Goal: Transaction & Acquisition: Book appointment/travel/reservation

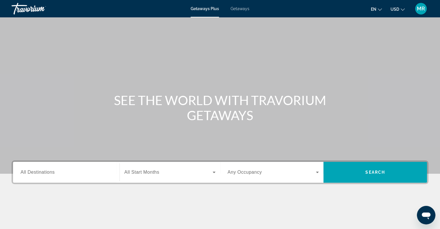
click at [239, 9] on span "Getaways" at bounding box center [239, 8] width 19 height 5
click at [45, 169] on span "All Destinations" at bounding box center [38, 171] width 34 height 5
click at [45, 169] on input "Destination All Destinations" at bounding box center [66, 172] width 91 height 7
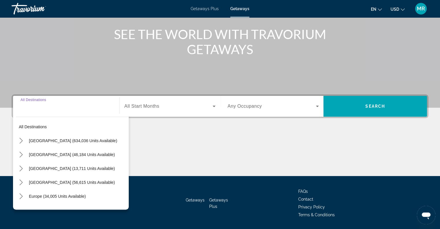
scroll to position [84, 0]
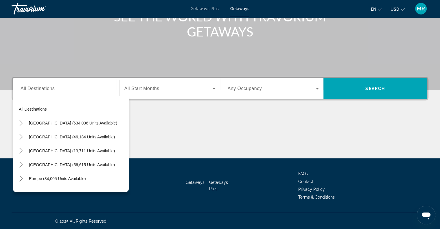
drag, startPoint x: 22, startPoint y: 123, endPoint x: 133, endPoint y: 128, distance: 111.7
click at [133, 128] on div "Main content" at bounding box center [220, 136] width 417 height 43
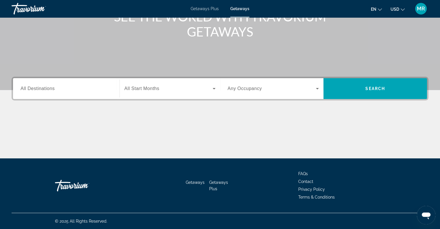
click at [37, 86] on span "All Destinations" at bounding box center [38, 88] width 34 height 5
click at [37, 86] on input "Destination All Destinations" at bounding box center [66, 88] width 91 height 7
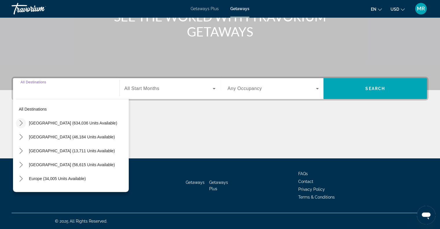
click at [20, 123] on icon "Toggle United States (634,036 units available) submenu" at bounding box center [21, 123] width 6 height 6
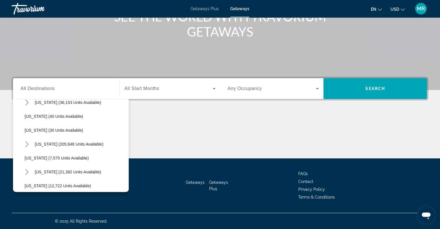
scroll to position [78, 0]
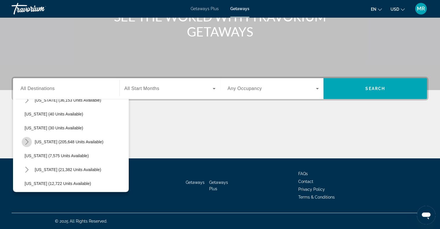
click at [28, 142] on icon "Toggle Florida (205,648 units available) submenu" at bounding box center [27, 142] width 6 height 6
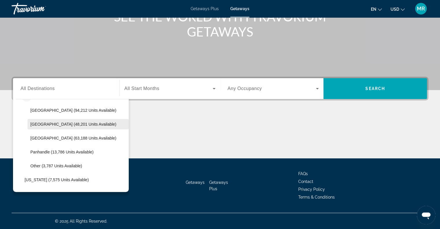
scroll to position [123, 0]
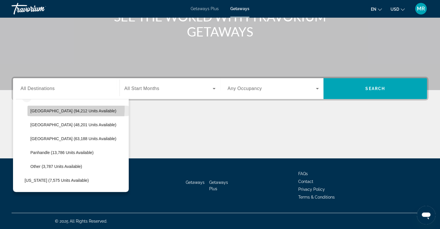
drag, startPoint x: 73, startPoint y: 111, endPoint x: 40, endPoint y: 108, distance: 32.6
click at [40, 108] on span "Select destination: Orlando & Disney Area (94,212 units available)" at bounding box center [77, 111] width 101 height 14
type input "**********"
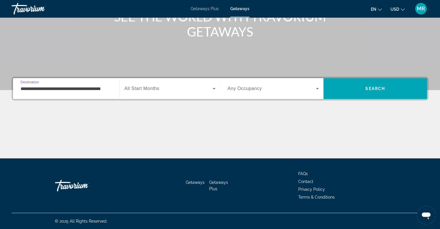
click at [126, 93] on div "Search widget" at bounding box center [169, 88] width 91 height 16
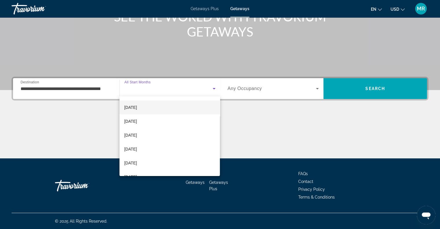
scroll to position [54, 0]
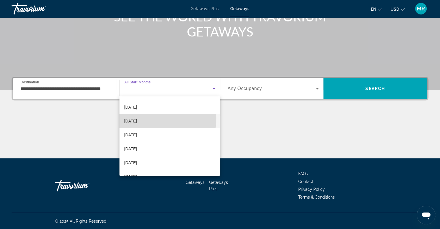
click at [155, 118] on mat-option "February 2026" at bounding box center [169, 121] width 100 height 14
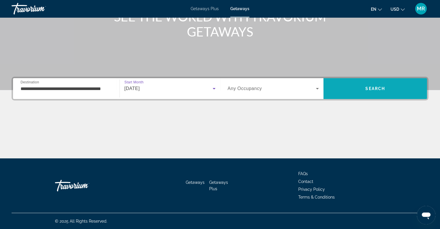
click at [381, 89] on span "Search" at bounding box center [375, 88] width 20 height 5
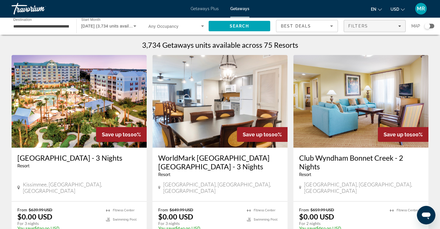
click at [392, 26] on div "Filters" at bounding box center [374, 26] width 53 height 5
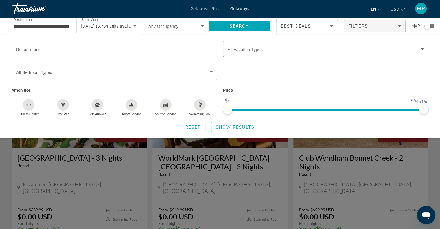
click at [58, 49] on input "Resort name" at bounding box center [114, 49] width 196 height 7
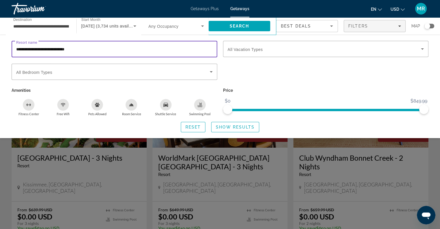
type input "**********"
click at [242, 126] on span "Show Results" at bounding box center [235, 127] width 39 height 5
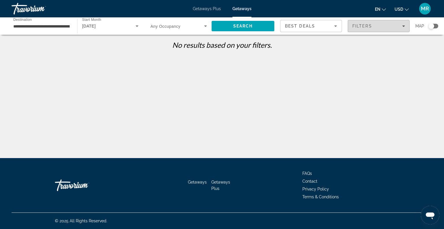
click at [367, 25] on span "Filters" at bounding box center [363, 26] width 20 height 5
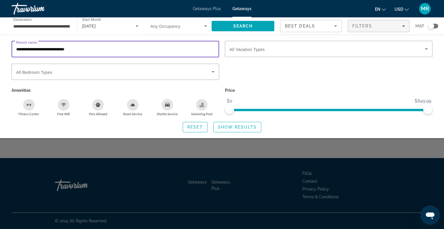
click at [150, 47] on input "**********" at bounding box center [115, 49] width 198 height 7
type input "*"
click at [240, 125] on span "Show Results" at bounding box center [237, 127] width 39 height 5
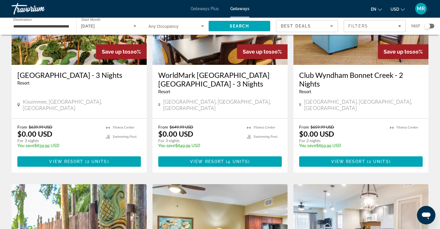
scroll to position [82, 0]
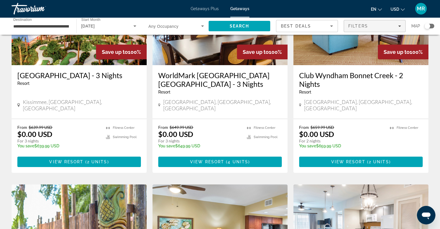
click at [389, 28] on div "Filters" at bounding box center [374, 26] width 53 height 5
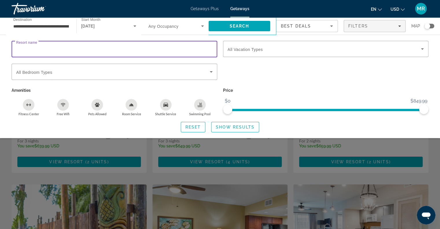
click at [53, 46] on input "Resort name" at bounding box center [114, 49] width 196 height 7
type input "**********"
click at [235, 126] on span "Show Results" at bounding box center [235, 127] width 39 height 5
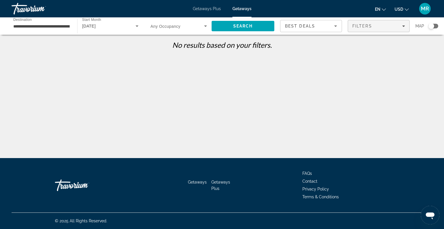
click at [366, 26] on span "Filters" at bounding box center [363, 26] width 20 height 5
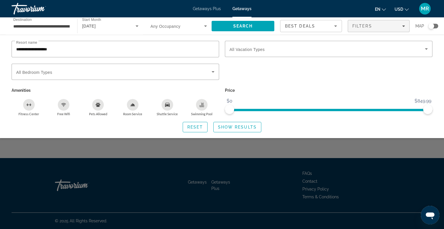
click at [168, 31] on div "Search widget" at bounding box center [179, 26] width 56 height 16
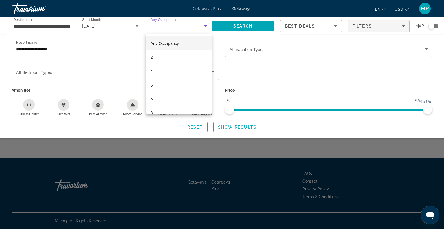
click at [109, 47] on div at bounding box center [222, 114] width 444 height 229
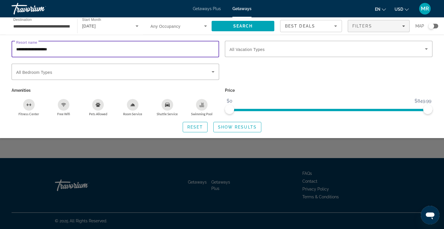
click at [67, 49] on input "**********" at bounding box center [115, 49] width 198 height 7
type input "*"
click at [237, 125] on span "Show Results" at bounding box center [237, 127] width 39 height 5
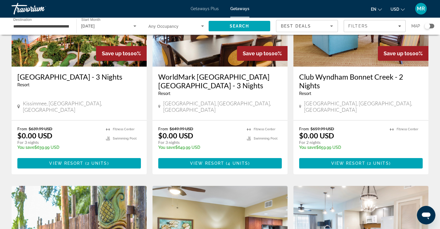
scroll to position [96, 0]
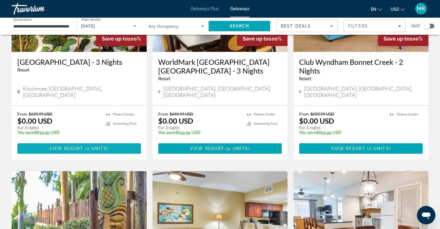
click at [70, 141] on span "Main content" at bounding box center [78, 148] width 123 height 14
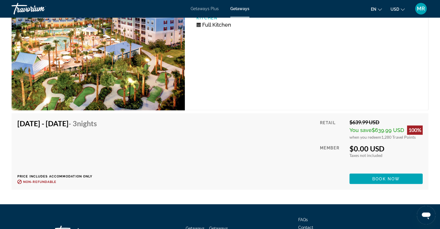
scroll to position [1002, 0]
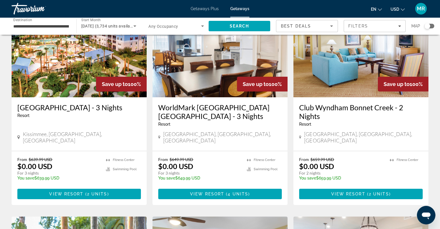
scroll to position [50, 0]
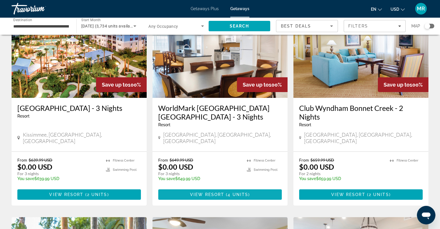
drag, startPoint x: 188, startPoint y: 189, endPoint x: 175, endPoint y: 186, distance: 13.6
click at [175, 187] on span "Main content" at bounding box center [219, 194] width 123 height 14
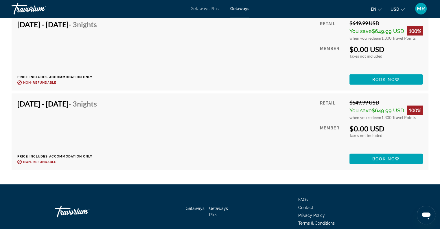
scroll to position [1255, 0]
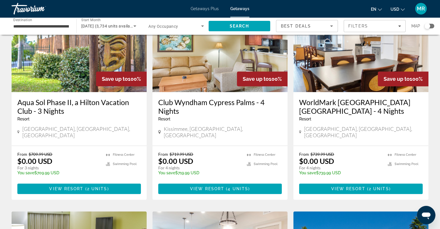
scroll to position [267, 0]
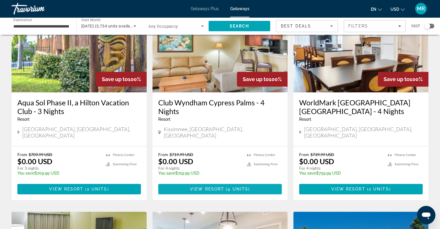
click at [207, 187] on span "View Resort" at bounding box center [207, 189] width 34 height 5
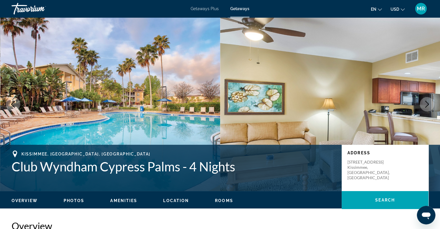
scroll to position [819, 0]
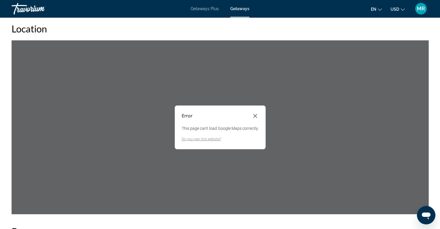
click at [252, 111] on div "Error This page can't load Google Maps correctly. Do you own this website?" at bounding box center [220, 127] width 91 height 44
click at [254, 112] on button "Close dialog" at bounding box center [255, 115] width 7 height 7
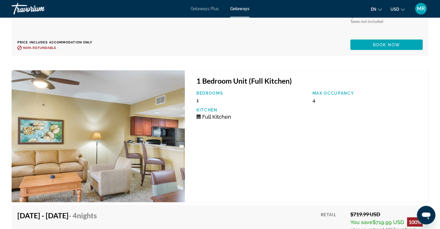
scroll to position [1225, 0]
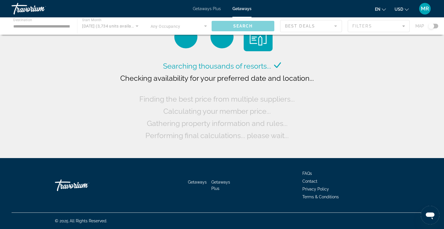
click at [373, 29] on div "Main content" at bounding box center [222, 25] width 444 height 17
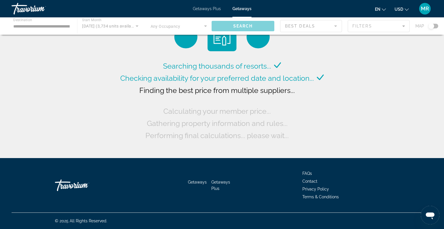
click at [375, 26] on div "Main content" at bounding box center [222, 25] width 444 height 17
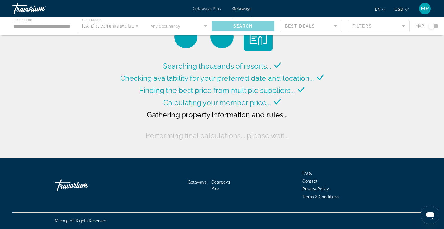
click at [409, 25] on div "Main content" at bounding box center [222, 25] width 444 height 17
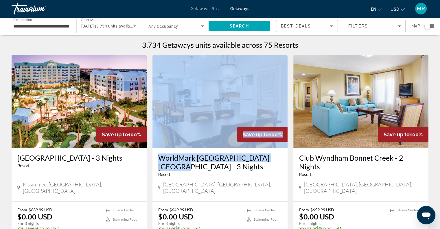
scroll to position [101, 0]
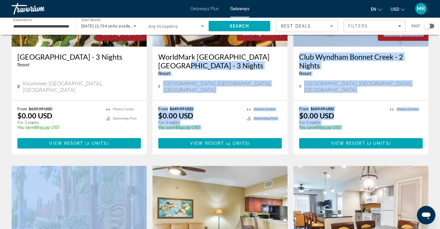
drag, startPoint x: 277, startPoint y: 151, endPoint x: 108, endPoint y: 242, distance: 192.6
click at [108, 128] on html "**********" at bounding box center [220, 13] width 440 height 229
click at [369, 27] on div "Filters" at bounding box center [374, 26] width 53 height 5
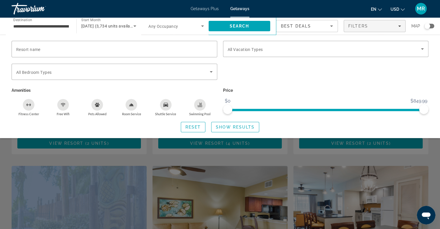
scroll to position [49, 0]
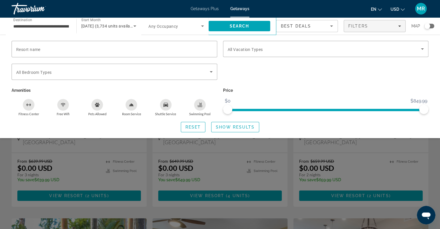
click at [429, 49] on div "Vacation Types All Vacation Types" at bounding box center [325, 52] width 211 height 23
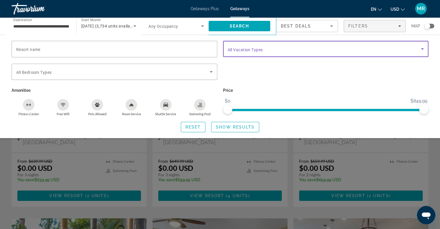
click at [417, 51] on span "Search widget" at bounding box center [324, 48] width 193 height 7
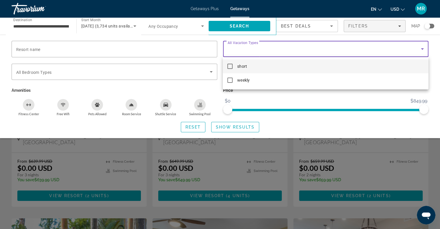
click at [229, 67] on mat-pseudo-checkbox at bounding box center [229, 66] width 5 height 5
click at [330, 108] on div at bounding box center [220, 114] width 440 height 229
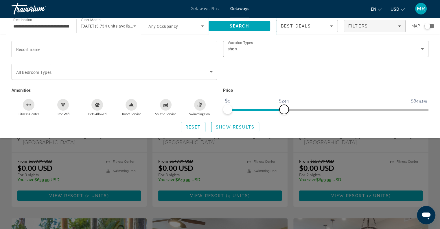
drag, startPoint x: 423, startPoint y: 108, endPoint x: 284, endPoint y: 133, distance: 141.9
click at [284, 133] on div "Resort name Vacation Types All Vacation Types short Bedroom Types All Bedroom T…" at bounding box center [220, 86] width 440 height 103
click at [239, 127] on span "Show Results" at bounding box center [235, 127] width 39 height 5
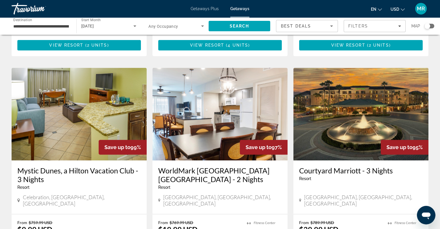
scroll to position [443, 0]
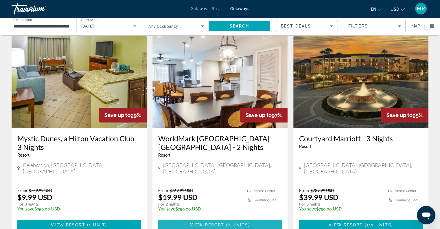
click at [217, 222] on span "View Resort" at bounding box center [207, 224] width 34 height 5
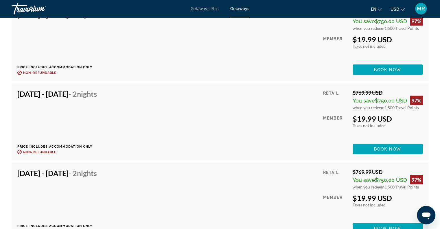
scroll to position [1346, 0]
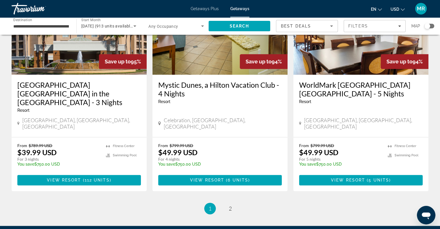
scroll to position [741, 0]
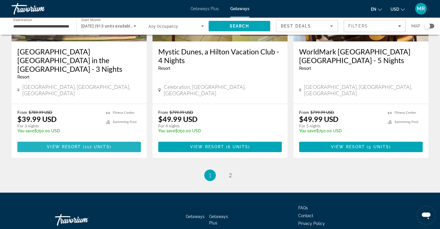
click at [67, 144] on span "View Resort" at bounding box center [64, 146] width 34 height 5
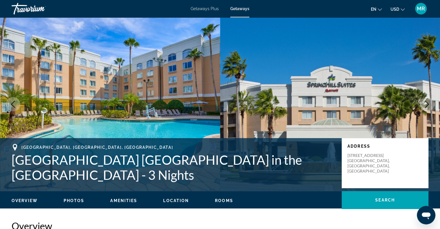
click at [67, 110] on img "Main content" at bounding box center [110, 104] width 220 height 174
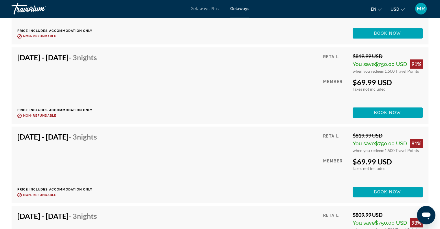
scroll to position [2888, 0]
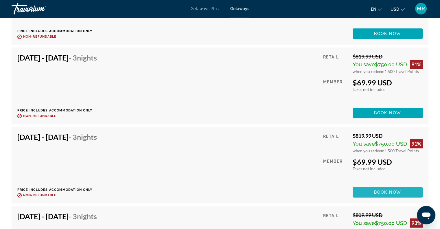
click at [377, 193] on span "Book now" at bounding box center [387, 192] width 27 height 5
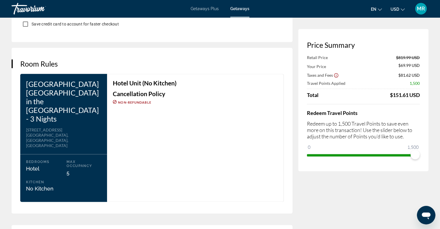
scroll to position [709, 0]
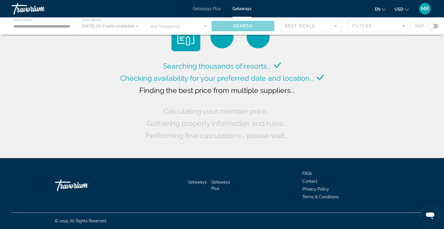
click at [227, 150] on div "Searching thousands of resorts... Checking availability for your preferred date…" at bounding box center [222, 80] width 444 height 161
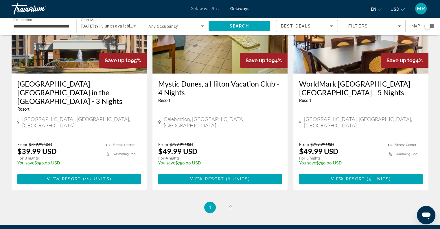
scroll to position [710, 0]
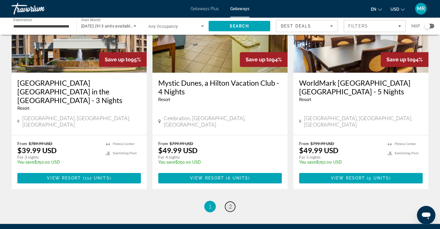
click at [231, 203] on span "2" at bounding box center [230, 206] width 3 height 6
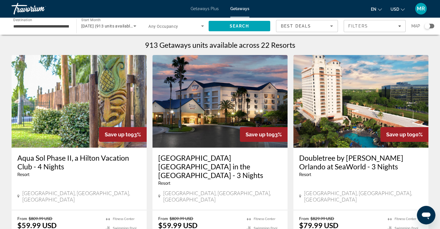
scroll to position [67, 0]
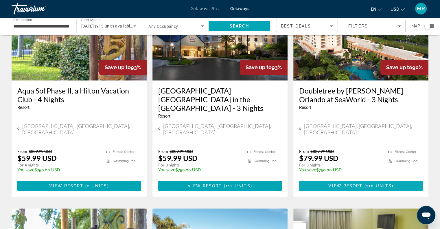
click at [348, 183] on span "View Resort" at bounding box center [345, 185] width 34 height 5
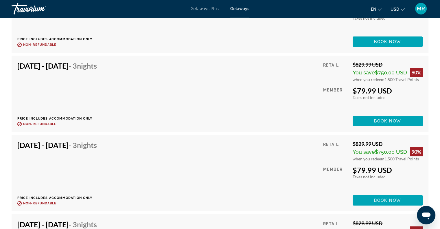
scroll to position [2174, 0]
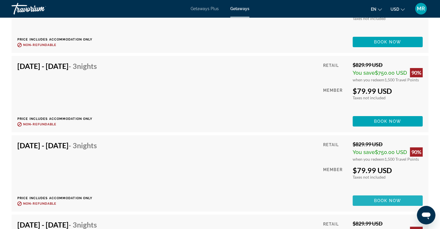
click at [379, 200] on span "Book now" at bounding box center [387, 200] width 27 height 5
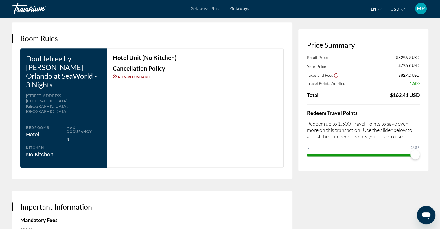
scroll to position [723, 0]
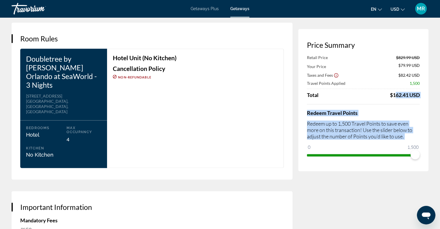
drag, startPoint x: 390, startPoint y: 97, endPoint x: 430, endPoint y: 98, distance: 39.9
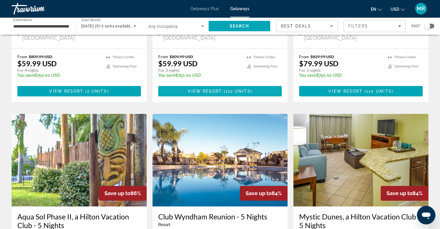
scroll to position [160, 0]
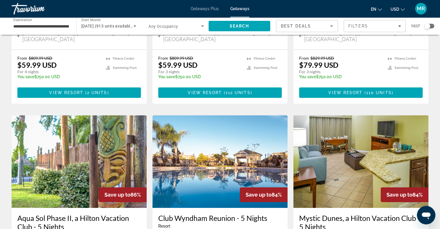
click at [203, 9] on span "Getaways Plus" at bounding box center [205, 8] width 28 height 5
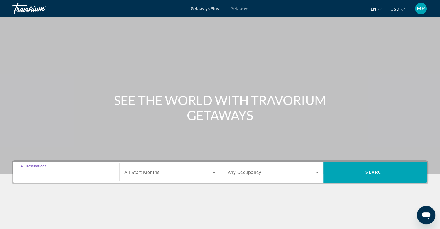
click at [68, 172] on input "Destination All Destinations" at bounding box center [66, 172] width 91 height 7
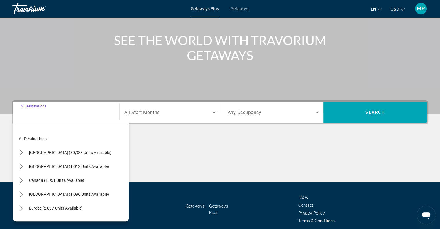
scroll to position [84, 0]
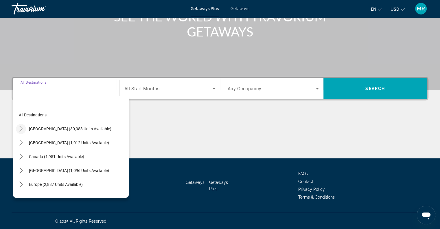
click at [21, 126] on icon "Toggle United States (30,983 units available) submenu" at bounding box center [21, 129] width 6 height 6
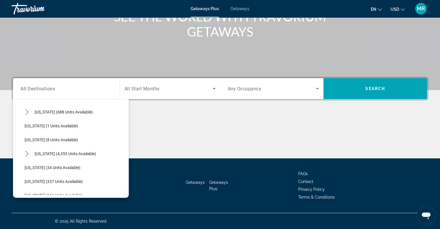
scroll to position [73, 0]
click at [28, 151] on icon "Toggle Florida (4,353 units available) submenu" at bounding box center [27, 153] width 6 height 6
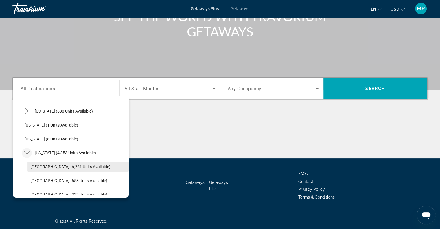
click at [66, 164] on span "Orlando & Disney Area (6,261 units available)" at bounding box center [70, 166] width 80 height 5
type input "**********"
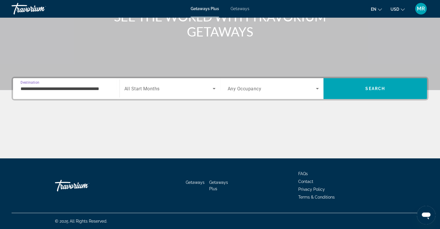
click at [160, 80] on div "Search widget" at bounding box center [169, 88] width 91 height 16
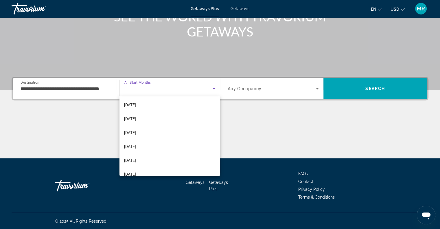
scroll to position [72, 0]
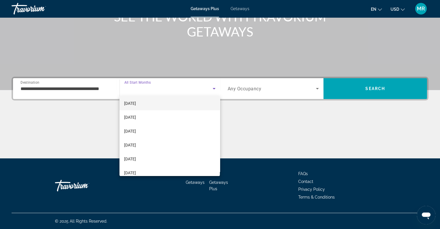
click at [136, 104] on span "February 2026" at bounding box center [130, 103] width 12 height 7
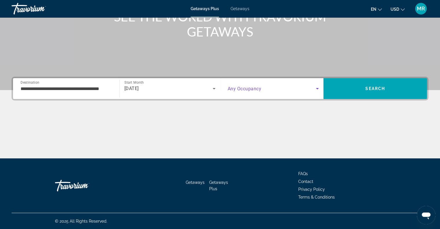
click at [277, 86] on span "Search widget" at bounding box center [272, 88] width 88 height 7
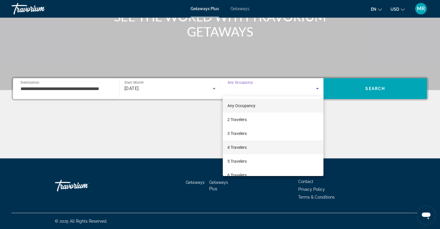
click at [246, 152] on mat-option "4 Travelers" at bounding box center [273, 147] width 101 height 14
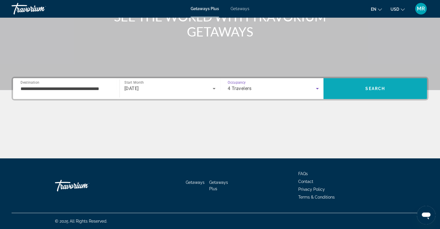
click at [369, 88] on span "Search" at bounding box center [375, 88] width 20 height 5
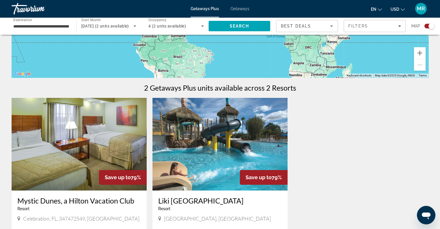
scroll to position [226, 0]
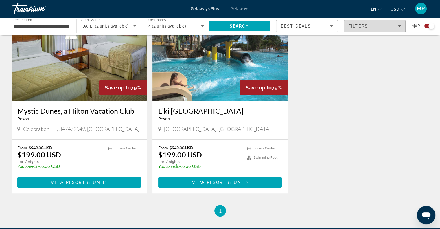
click at [399, 27] on div "Filters" at bounding box center [374, 26] width 53 height 5
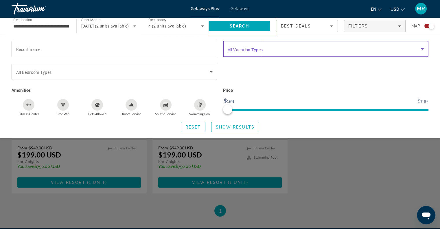
click at [305, 48] on span "Search widget" at bounding box center [324, 48] width 193 height 7
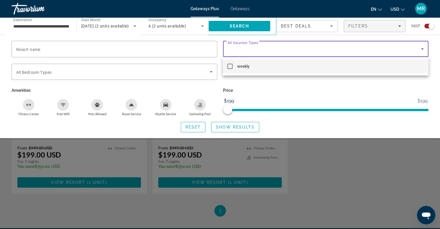
click at [235, 9] on div at bounding box center [220, 114] width 440 height 229
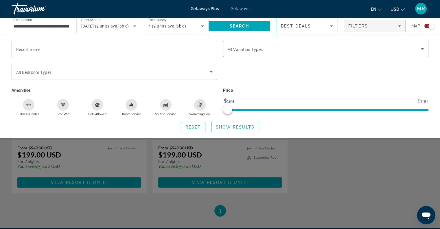
click at [235, 9] on span "Getaways" at bounding box center [239, 8] width 19 height 5
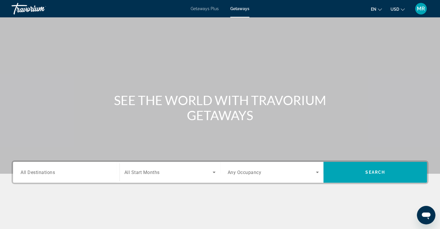
click at [37, 168] on div "Search widget" at bounding box center [66, 172] width 91 height 16
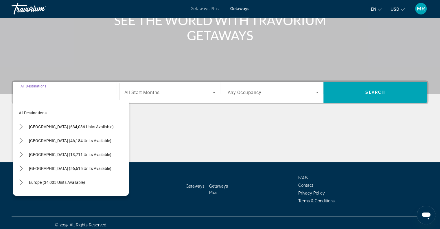
scroll to position [84, 0]
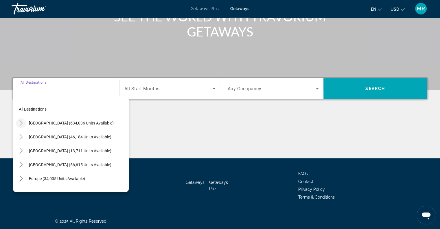
click at [22, 123] on icon "Toggle United States (634,036 units available) submenu" at bounding box center [21, 123] width 6 height 6
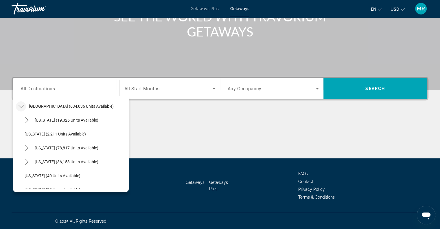
click at [21, 105] on icon "Toggle United States (634,036 units available) submenu" at bounding box center [21, 106] width 6 height 6
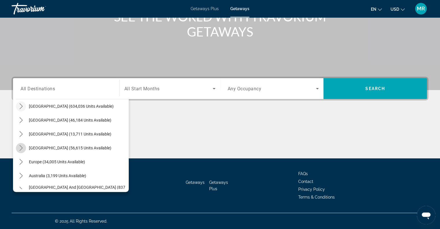
click at [25, 153] on span "Toggle Caribbean & Atlantic Islands (56,615 units available) submenu" at bounding box center [21, 148] width 14 height 14
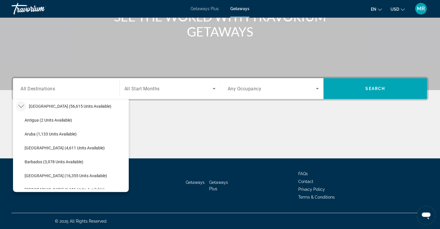
click at [22, 107] on icon "Toggle Caribbean & Atlantic Islands (56,615 units available) submenu" at bounding box center [21, 106] width 6 height 6
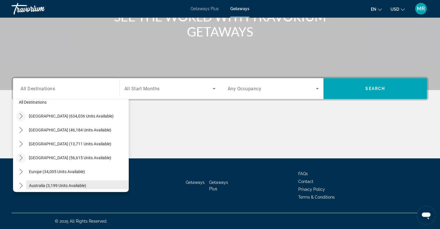
scroll to position [4, 0]
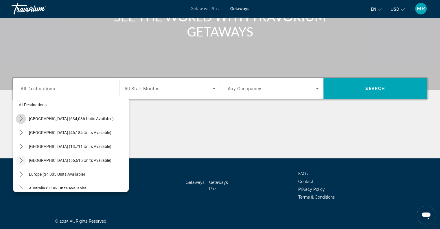
click at [23, 115] on mat-icon "Toggle United States (634,036 units available) submenu" at bounding box center [21, 119] width 10 height 10
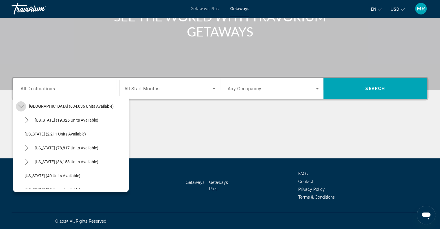
click at [21, 105] on icon "Toggle United States (634,036 units available) submenu" at bounding box center [21, 106] width 6 height 6
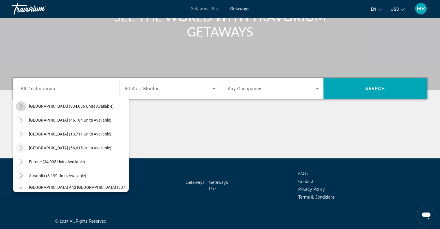
click at [21, 105] on icon "Toggle United States (634,036 units available) submenu" at bounding box center [21, 106] width 6 height 6
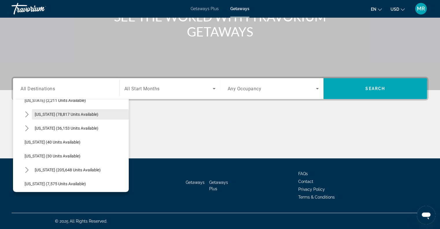
scroll to position [67, 0]
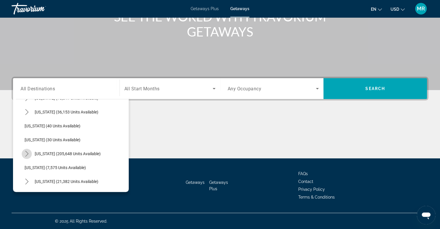
click at [25, 149] on mat-icon "Toggle Florida (205,648 units available) submenu" at bounding box center [27, 154] width 10 height 10
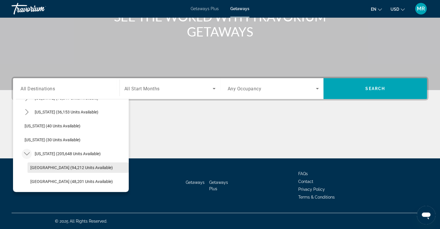
click at [66, 167] on span "Orlando & Disney Area (94,212 units available)" at bounding box center [71, 167] width 82 height 5
type input "**********"
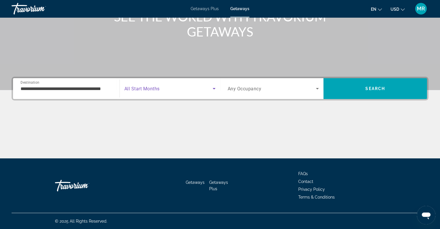
click at [177, 90] on span "Search widget" at bounding box center [168, 88] width 88 height 7
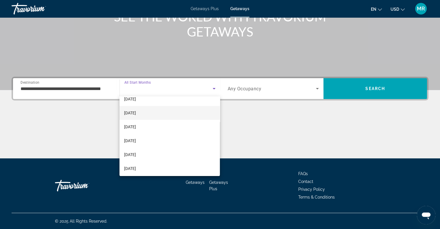
scroll to position [48, 0]
click at [136, 126] on span "February 2026" at bounding box center [130, 126] width 12 height 7
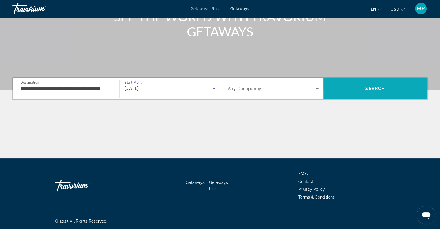
click at [355, 87] on span "Search" at bounding box center [375, 89] width 104 height 14
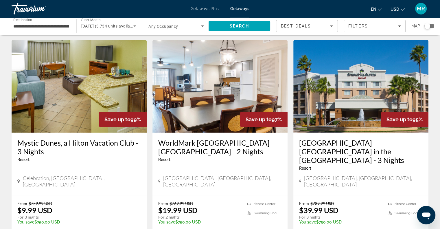
scroll to position [439, 0]
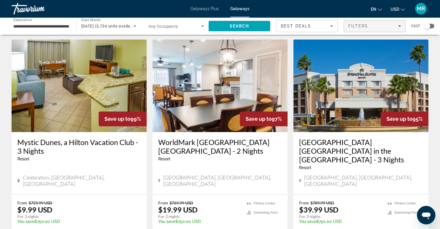
click at [397, 26] on div "Filters" at bounding box center [374, 26] width 53 height 5
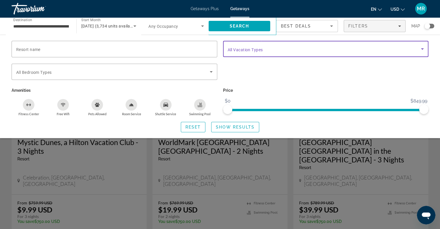
click at [387, 47] on span "Search widget" at bounding box center [324, 48] width 193 height 7
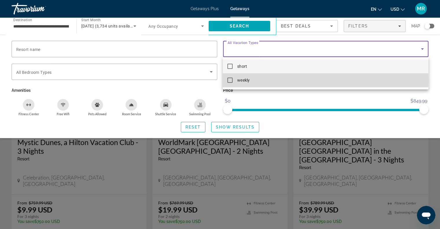
click at [247, 80] on span "weekly" at bounding box center [243, 80] width 12 height 7
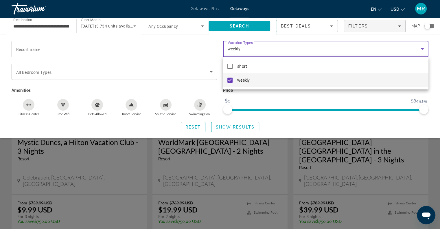
click at [234, 126] on div at bounding box center [220, 114] width 440 height 229
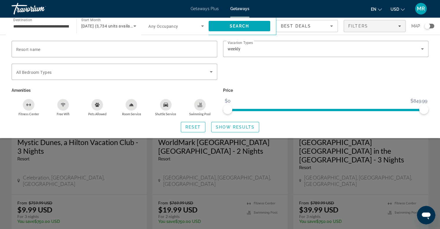
drag, startPoint x: 232, startPoint y: 125, endPoint x: 254, endPoint y: 151, distance: 33.7
drag, startPoint x: 254, startPoint y: 151, endPoint x: 142, endPoint y: 171, distance: 114.2
click at [142, 171] on div "Search widget" at bounding box center [220, 158] width 440 height 142
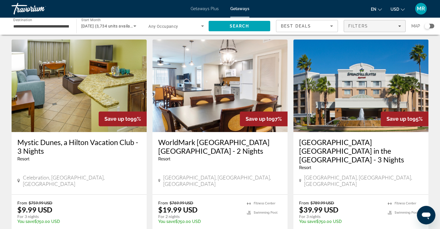
click at [384, 23] on span "Filters" at bounding box center [374, 26] width 61 height 14
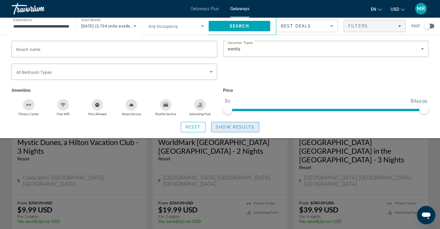
click at [234, 127] on span "Show Results" at bounding box center [235, 127] width 39 height 5
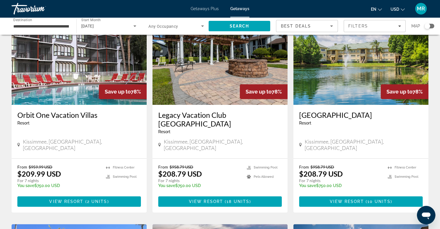
scroll to position [256, 0]
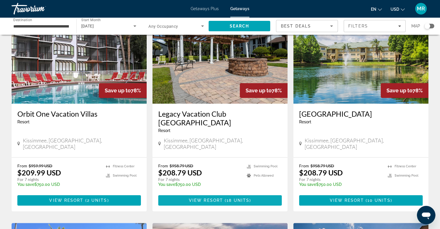
click at [217, 198] on span "View Resort" at bounding box center [206, 200] width 34 height 5
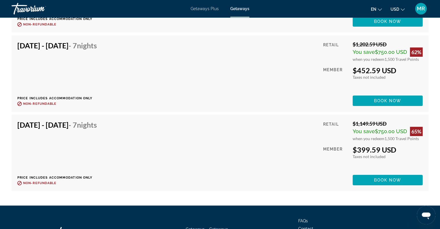
scroll to position [2119, 0]
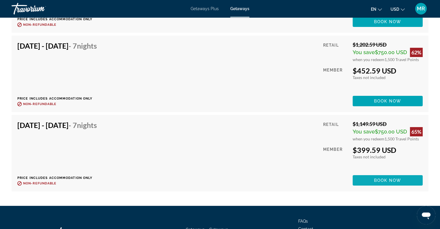
click at [374, 178] on span "Book now" at bounding box center [387, 180] width 27 height 5
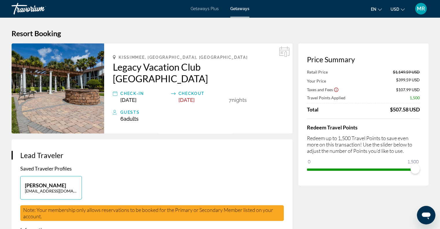
click at [383, 179] on div "Price Summary Retail Price $1,149.59 USD Your Price $399.59 USD Taxes and Fees …" at bounding box center [363, 114] width 130 height 142
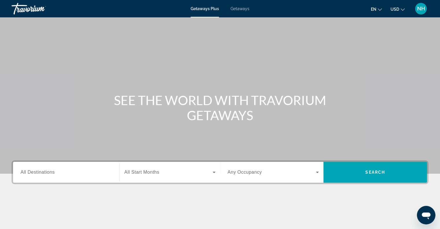
click at [241, 10] on span "Getaways" at bounding box center [239, 8] width 19 height 5
click at [40, 178] on div "Search widget" at bounding box center [66, 172] width 91 height 16
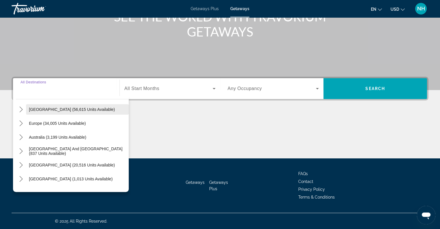
scroll to position [56, 0]
drag, startPoint x: 21, startPoint y: 122, endPoint x: 161, endPoint y: 116, distance: 140.7
click at [161, 116] on div "Main content" at bounding box center [220, 136] width 417 height 43
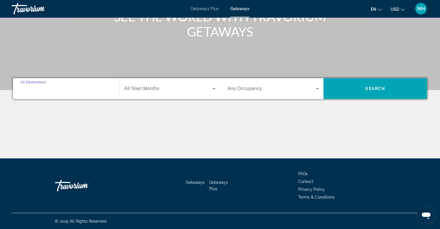
click at [62, 88] on input "Destination All Destinations" at bounding box center [66, 88] width 91 height 7
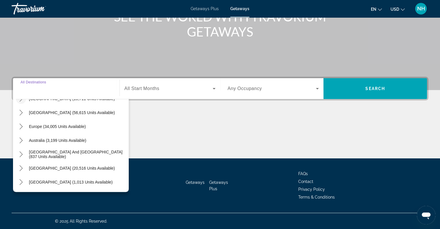
scroll to position [94, 0]
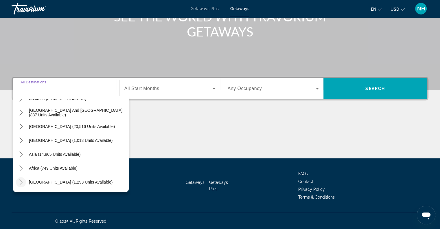
click at [22, 181] on icon "Toggle Middle East (1,293 units available) submenu" at bounding box center [20, 182] width 3 height 6
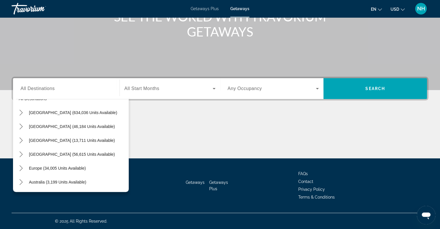
scroll to position [0, 0]
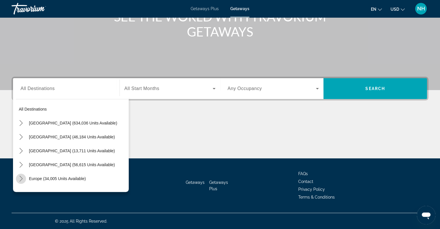
click at [20, 180] on icon "Toggle Europe (34,005 units available) submenu" at bounding box center [20, 179] width 3 height 6
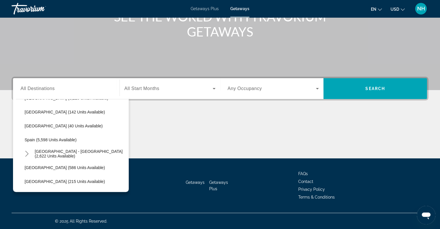
scroll to position [333, 0]
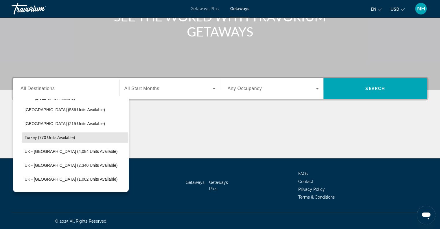
drag, startPoint x: 75, startPoint y: 137, endPoint x: 68, endPoint y: 140, distance: 7.1
click at [75, 139] on span "Select destination: Turkey (770 units available)" at bounding box center [75, 137] width 107 height 14
type input "**********"
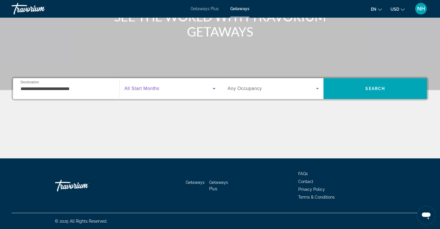
click at [186, 86] on span "Search widget" at bounding box center [168, 88] width 88 height 7
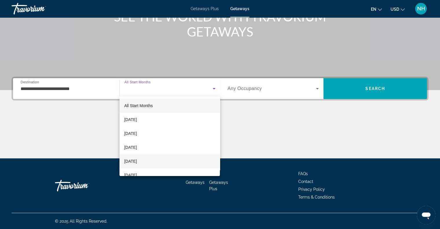
click at [150, 157] on mat-option "January 2026" at bounding box center [169, 161] width 100 height 14
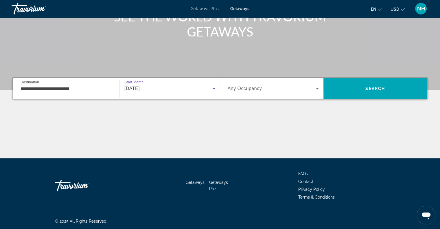
click at [200, 89] on div "January 2026" at bounding box center [168, 88] width 88 height 7
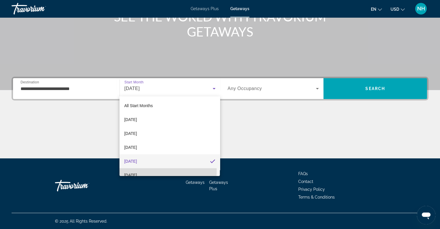
click at [155, 171] on mat-option "February 2026" at bounding box center [169, 175] width 100 height 14
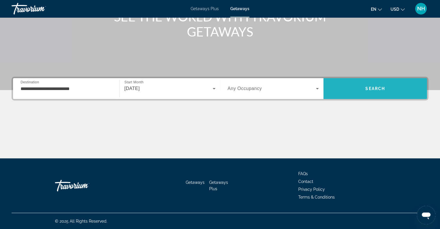
click at [361, 85] on span "Search" at bounding box center [375, 89] width 104 height 14
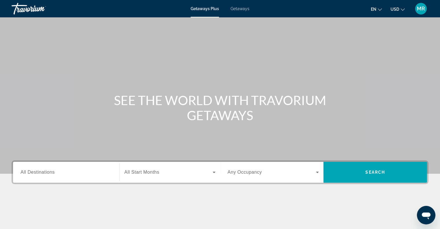
click at [237, 8] on span "Getaways" at bounding box center [239, 8] width 19 height 5
click at [48, 171] on span "All Destinations" at bounding box center [38, 171] width 34 height 5
click at [48, 171] on input "Destination All Destinations" at bounding box center [66, 172] width 91 height 7
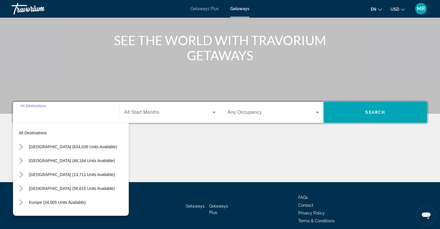
scroll to position [84, 0]
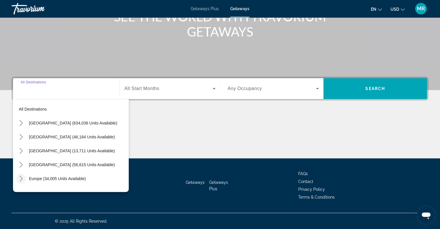
click at [20, 179] on icon "Toggle Europe (34,005 units available) submenu" at bounding box center [21, 179] width 6 height 6
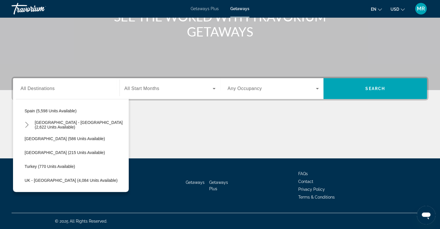
scroll to position [333, 0]
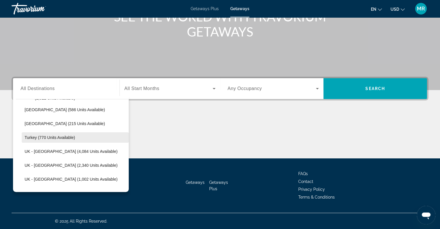
click at [39, 139] on span "Turkey (770 units available)" at bounding box center [50, 137] width 50 height 5
type input "**********"
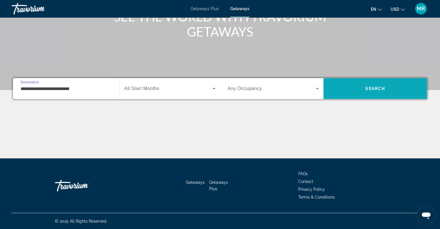
click at [353, 90] on span "Search" at bounding box center [375, 89] width 104 height 14
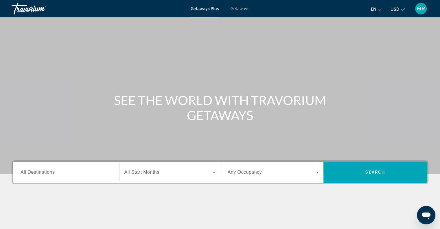
click at [240, 8] on span "Getaways" at bounding box center [239, 8] width 19 height 5
click at [214, 10] on span "Getaways Plus" at bounding box center [205, 8] width 28 height 5
click at [57, 167] on div "Search widget" at bounding box center [66, 172] width 91 height 16
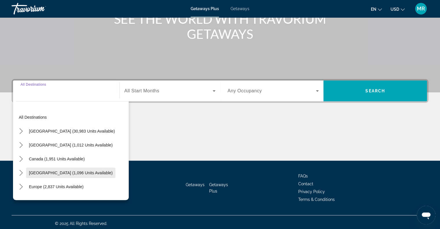
scroll to position [84, 0]
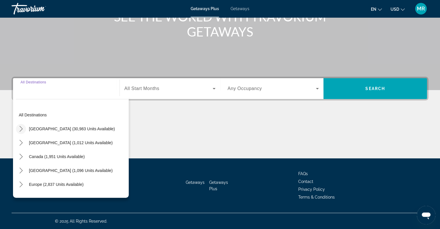
click at [23, 130] on icon "Toggle United States (30,983 units available) submenu" at bounding box center [21, 129] width 6 height 6
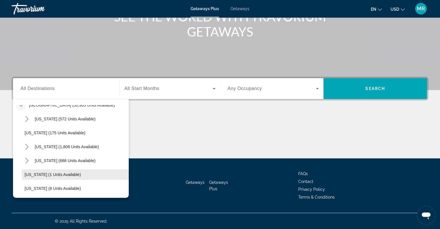
scroll to position [0, 0]
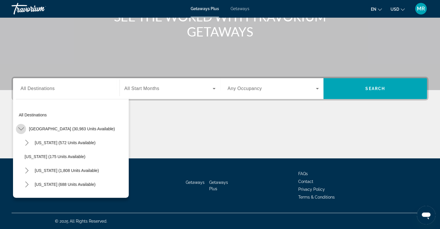
click at [21, 128] on icon "Toggle United States (30,983 units available) submenu" at bounding box center [21, 129] width 6 height 6
click at [22, 181] on icon "Toggle Europe (2,837 units available) submenu" at bounding box center [21, 184] width 6 height 6
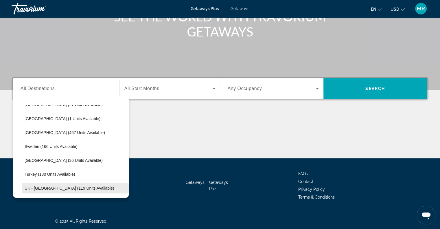
scroll to position [275, 0]
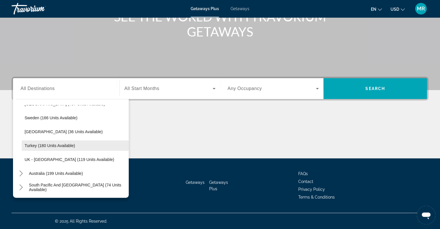
click at [53, 144] on span "Turkey (180 units available)" at bounding box center [50, 145] width 50 height 5
type input "**********"
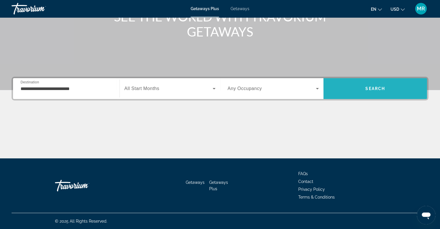
drag, startPoint x: 361, startPoint y: 91, endPoint x: 364, endPoint y: 88, distance: 4.3
click at [364, 88] on span "Search" at bounding box center [375, 89] width 104 height 14
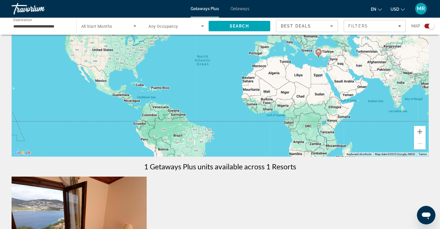
scroll to position [145, 0]
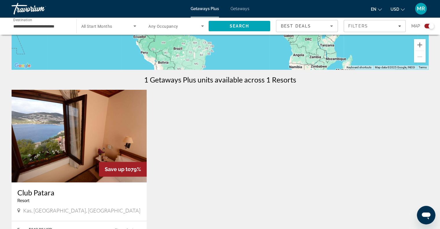
click at [89, 143] on img "Main content" at bounding box center [79, 136] width 135 height 93
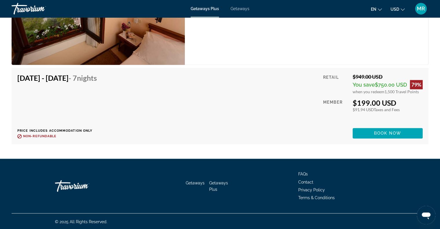
scroll to position [923, 0]
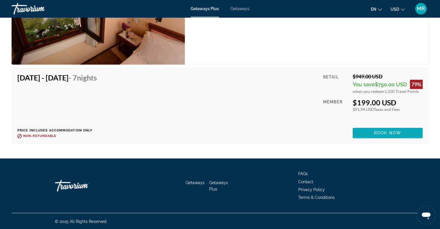
click at [382, 134] on span "Book now" at bounding box center [387, 132] width 27 height 5
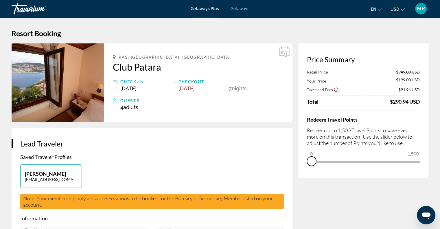
drag, startPoint x: 414, startPoint y: 168, endPoint x: 285, endPoint y: 174, distance: 128.8
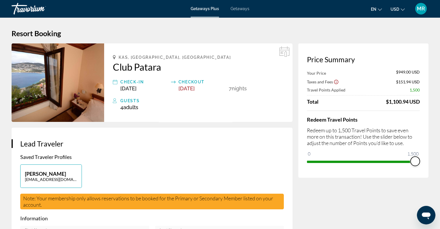
drag, startPoint x: 311, startPoint y: 152, endPoint x: 444, endPoint y: 152, distance: 133.0
click at [440, 152] on html "Skip to main content Getaways Plus Getaways en English Español Français Italian…" at bounding box center [220, 114] width 440 height 229
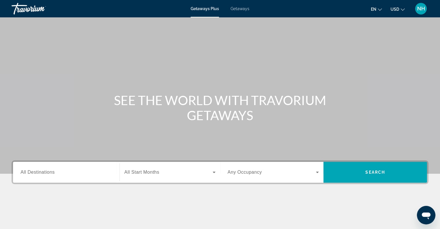
click at [236, 9] on span "Getaways" at bounding box center [239, 8] width 19 height 5
click at [45, 172] on span "All Destinations" at bounding box center [38, 171] width 34 height 5
click at [45, 172] on input "Destination All Destinations" at bounding box center [66, 172] width 91 height 7
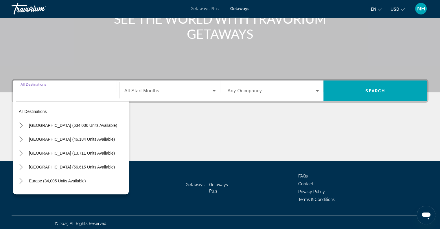
scroll to position [84, 0]
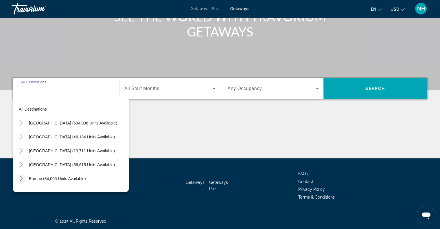
click at [19, 177] on icon "Toggle Europe (34,005 units available) submenu" at bounding box center [21, 179] width 6 height 6
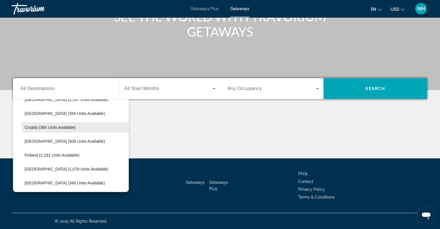
scroll to position [116, 0]
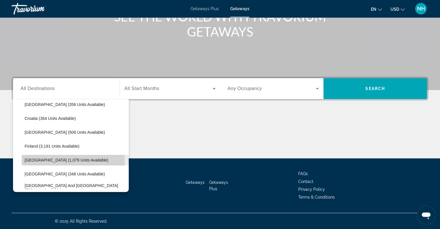
click at [39, 160] on span "[GEOGRAPHIC_DATA] (1,079 units available)" at bounding box center [67, 160] width 84 height 5
type input "**********"
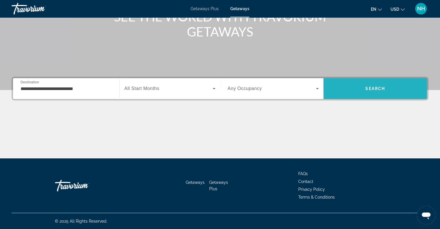
click at [369, 88] on span "Search" at bounding box center [375, 88] width 20 height 5
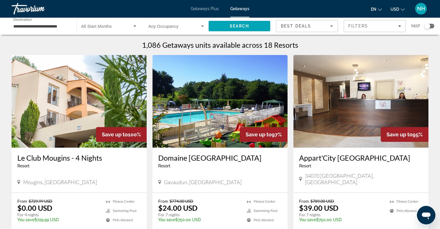
drag, startPoint x: 428, startPoint y: 23, endPoint x: 431, endPoint y: 24, distance: 3.2
click at [428, 23] on div "Search widget" at bounding box center [427, 26] width 6 height 6
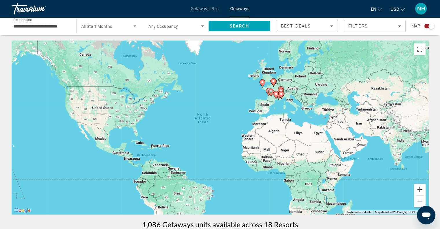
click at [420, 188] on button "Zoom in" at bounding box center [420, 190] width 12 height 12
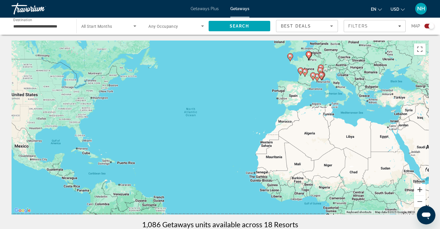
click at [420, 188] on button "Zoom in" at bounding box center [420, 190] width 12 height 12
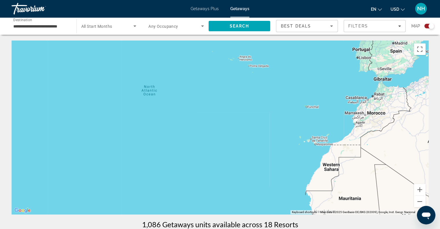
click at [369, 132] on div "To activate drag with keyboard, press Alt + Enter. Once in keyboard drag state,…" at bounding box center [220, 127] width 417 height 174
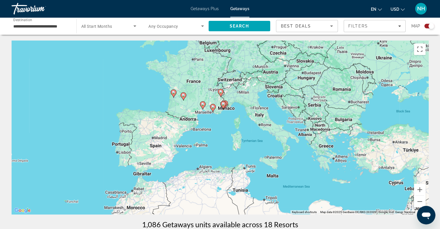
drag, startPoint x: 366, startPoint y: 132, endPoint x: 125, endPoint y: 228, distance: 260.1
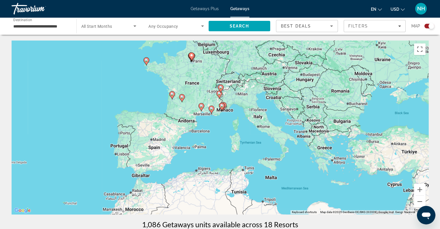
click at [221, 106] on image "Main content" at bounding box center [221, 105] width 3 height 3
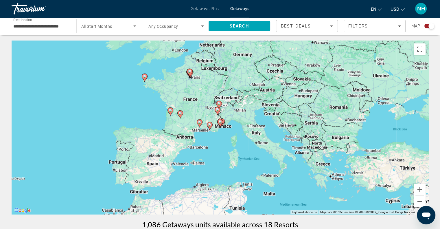
click at [221, 125] on icon "Main content" at bounding box center [220, 123] width 6 height 8
type input "**********"
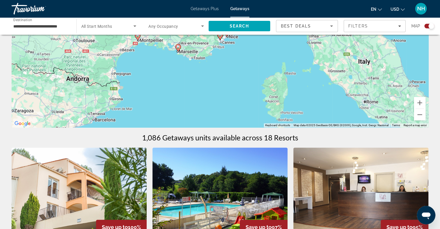
scroll to position [29, 0]
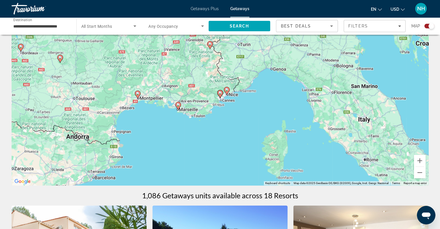
click at [220, 98] on gmp-advanced-marker "Main content" at bounding box center [220, 94] width 6 height 9
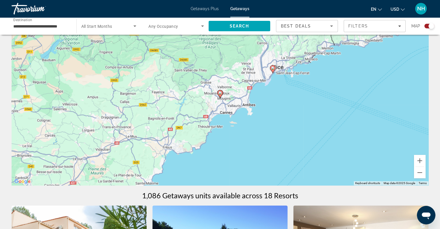
click at [219, 96] on icon "Main content" at bounding box center [219, 94] width 5 height 8
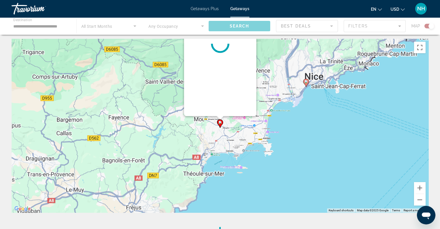
scroll to position [0, 0]
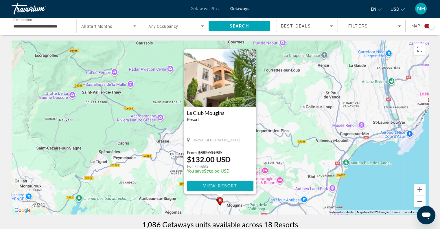
click at [217, 186] on span "View Resort" at bounding box center [220, 185] width 34 height 5
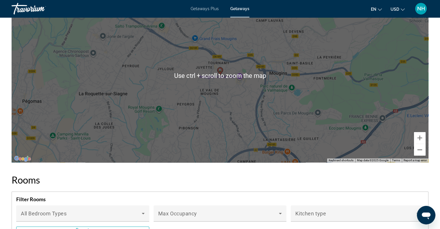
scroll to position [839, 0]
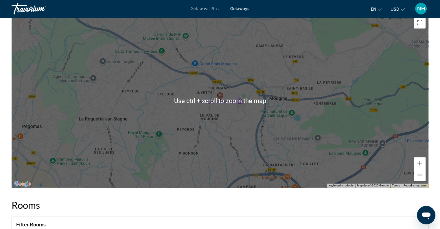
click at [221, 136] on div "To activate drag with keyboard, press Alt + Enter. Once in keyboard drag state,…" at bounding box center [220, 101] width 417 height 174
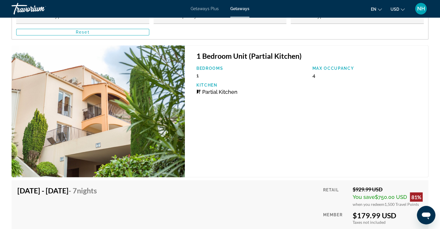
scroll to position [1099, 0]
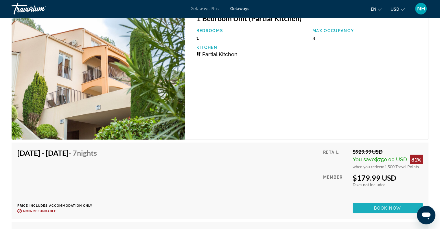
click at [375, 207] on span "Book now" at bounding box center [387, 207] width 27 height 5
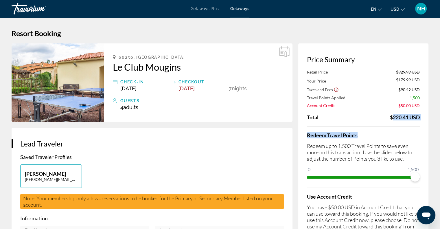
drag, startPoint x: 387, startPoint y: 117, endPoint x: 424, endPoint y: 122, distance: 36.7
click at [424, 122] on div "Price Summary Retail Price $929.99 USD Your Price $179.99 USD Taxes and Fees $9…" at bounding box center [363, 153] width 130 height 220
